Goal: Complete application form

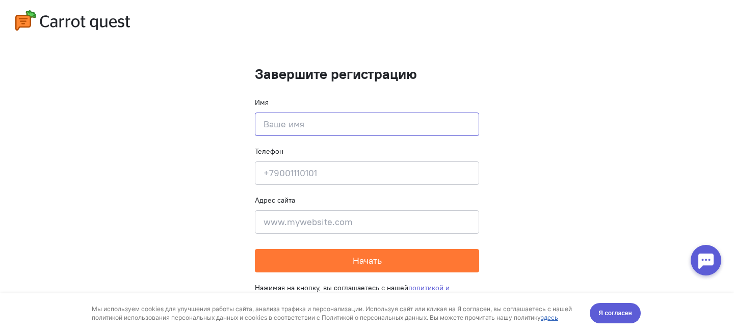
click at [319, 124] on input at bounding box center [367, 124] width 224 height 23
type input "F"
type input "[PERSON_NAME]"
click at [283, 174] on input at bounding box center [367, 173] width 224 height 23
type input "[PHONE_NUMBER]"
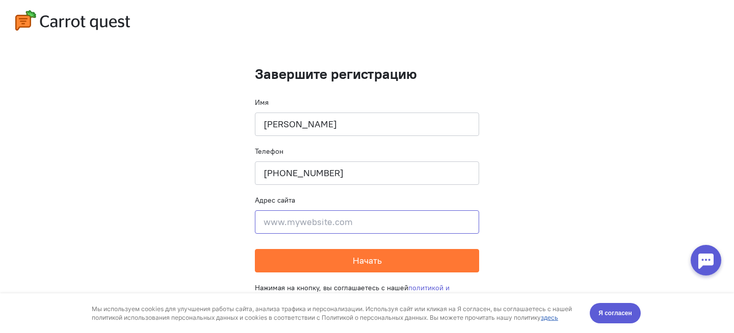
click at [266, 226] on input at bounding box center [367, 221] width 224 height 23
click at [267, 227] on input at bounding box center [367, 221] width 224 height 23
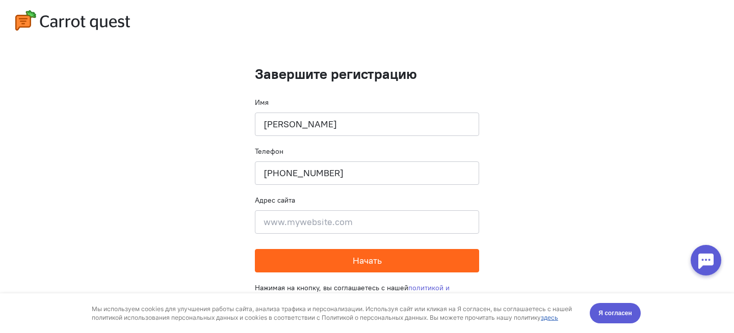
click at [338, 259] on button "Начать" at bounding box center [367, 260] width 224 height 23
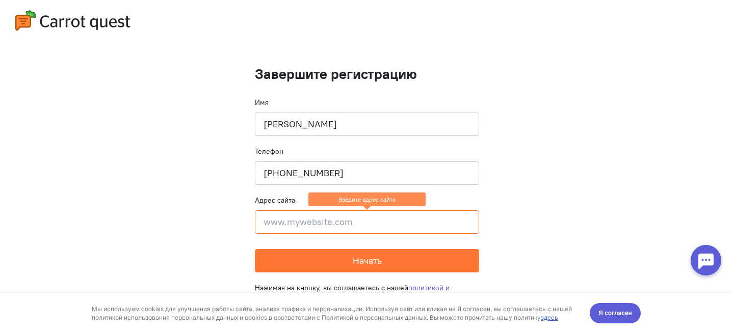
click at [319, 228] on input at bounding box center [367, 221] width 224 height 23
paste input "[URL][DOMAIN_NAME]"
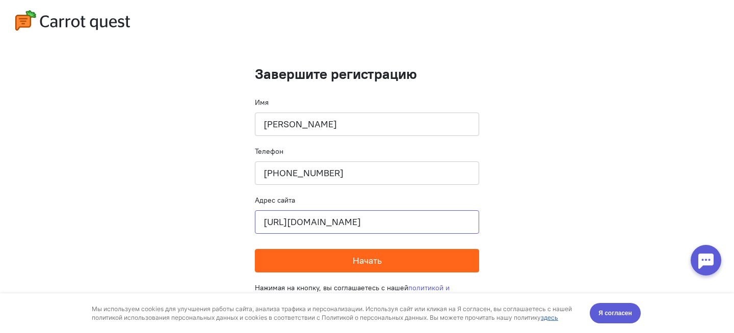
type input "[URL][DOMAIN_NAME]"
click at [302, 262] on button "Начать" at bounding box center [367, 260] width 224 height 23
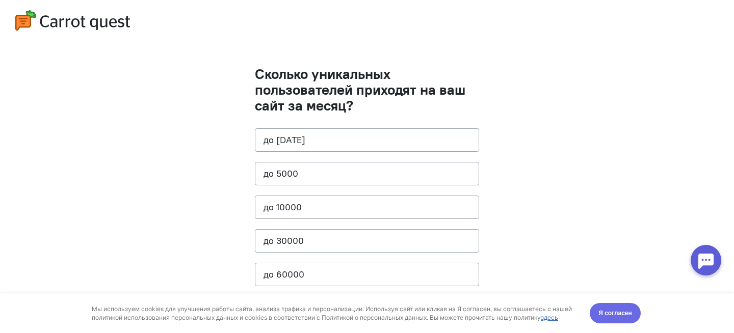
click at [614, 316] on span "Я согласен" at bounding box center [615, 313] width 34 height 10
